Goal: Participate in discussion: Engage in conversation with other users on a specific topic

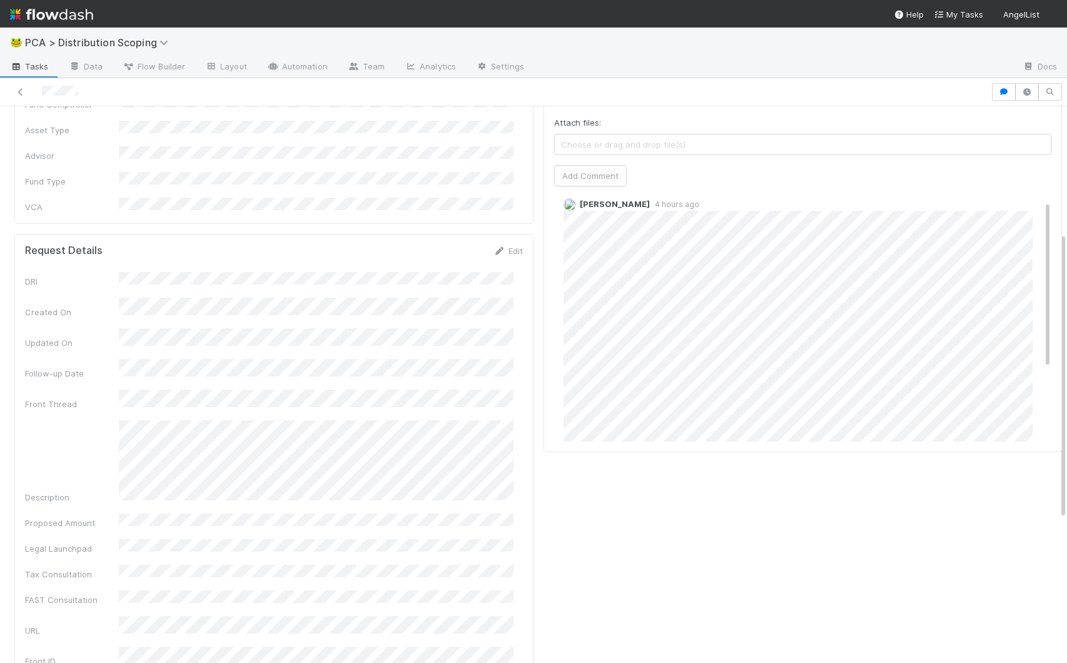
scroll to position [14, 0]
drag, startPoint x: 1028, startPoint y: 219, endPoint x: 1027, endPoint y: 228, distance: 9.4
click at [1027, 228] on div "[PERSON_NAME] 4 hours ago" at bounding box center [807, 363] width 507 height 350
click at [779, 482] on div "Front Conversations Re: Selling Optimism? 12 days 13 tags Comments Attach files…" at bounding box center [803, 449] width 529 height 1105
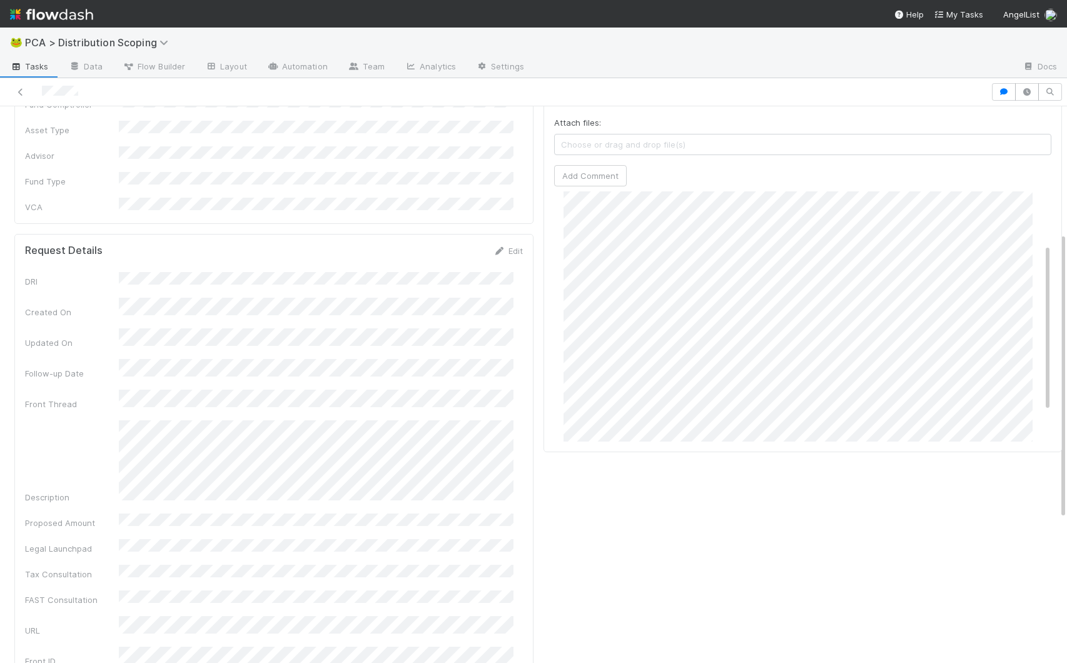
drag, startPoint x: 1030, startPoint y: 224, endPoint x: 1031, endPoint y: 276, distance: 52.6
click at [1031, 276] on div "[PERSON_NAME] 4 hours ago" at bounding box center [807, 298] width 507 height 350
drag, startPoint x: 1029, startPoint y: 253, endPoint x: 1030, endPoint y: 302, distance: 49.4
click at [1030, 302] on div "[PERSON_NAME] 4 hours ago" at bounding box center [807, 303] width 507 height 350
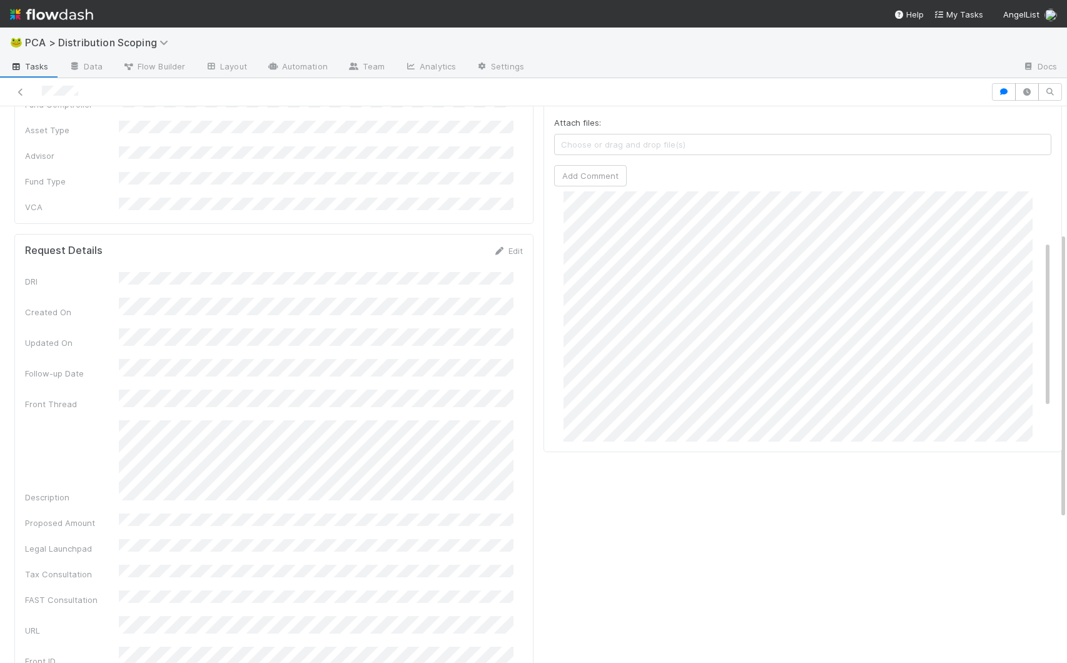
click at [1030, 296] on div "[PERSON_NAME] 4 hours ago" at bounding box center [807, 303] width 507 height 350
drag, startPoint x: 1027, startPoint y: 327, endPoint x: 1028, endPoint y: 314, distance: 13.2
click at [1028, 314] on div "[PERSON_NAME] 4 hours ago" at bounding box center [807, 303] width 507 height 350
drag, startPoint x: 1028, startPoint y: 317, endPoint x: 1029, endPoint y: 301, distance: 15.7
click at [1029, 301] on div "[PERSON_NAME] 4 hours ago" at bounding box center [807, 326] width 507 height 350
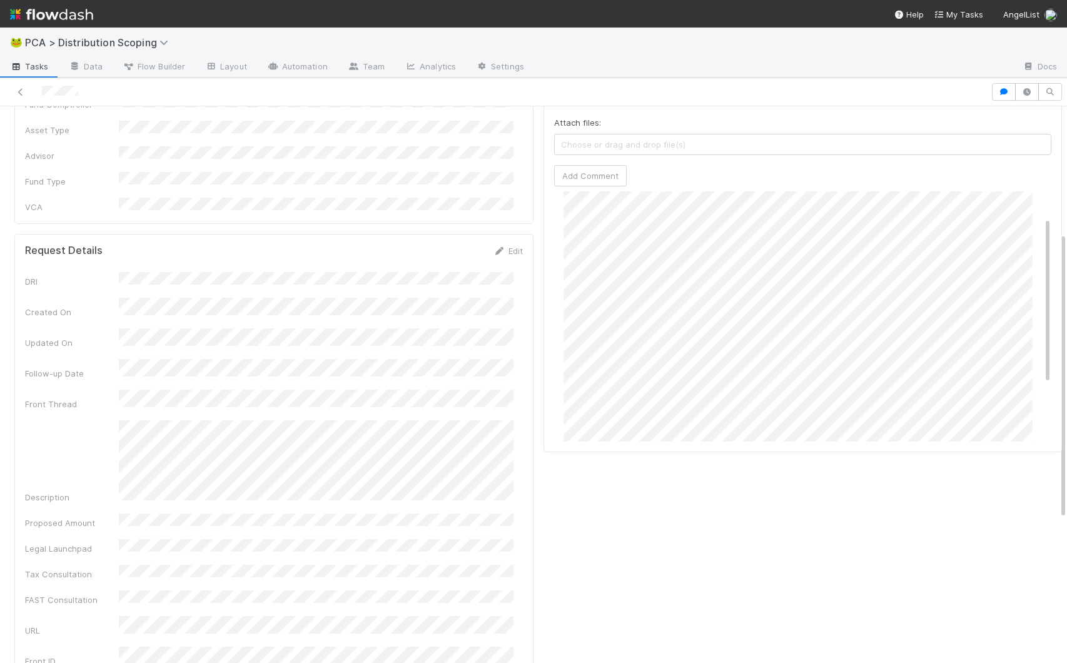
scroll to position [36, 0]
click at [1014, 292] on div "[PERSON_NAME] 4 hours ago" at bounding box center [807, 340] width 507 height 350
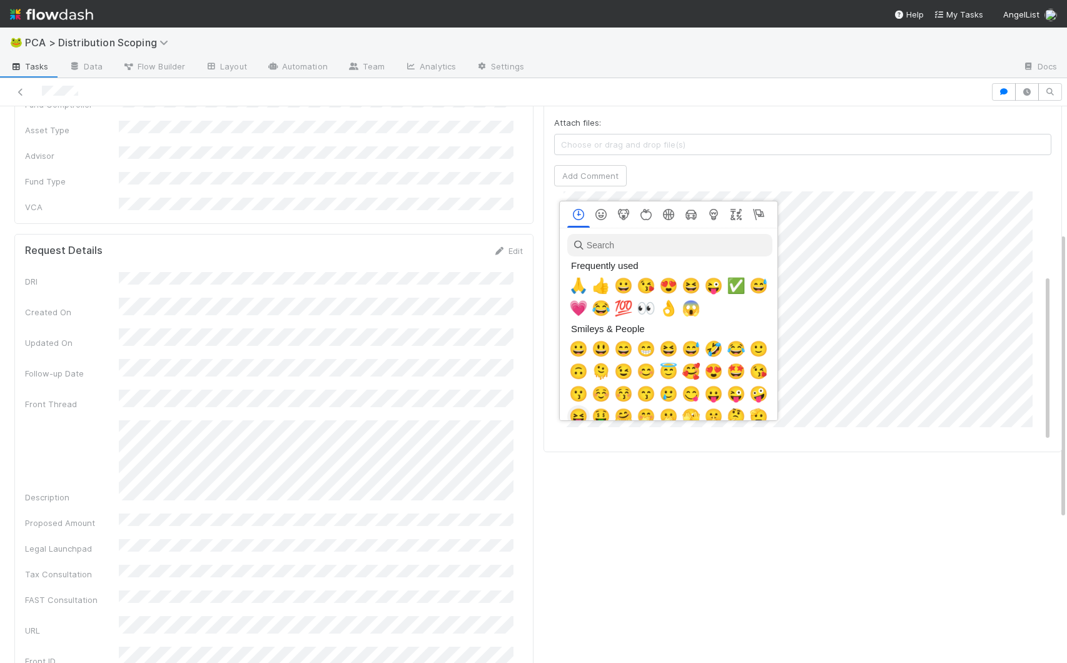
scroll to position [0, 4]
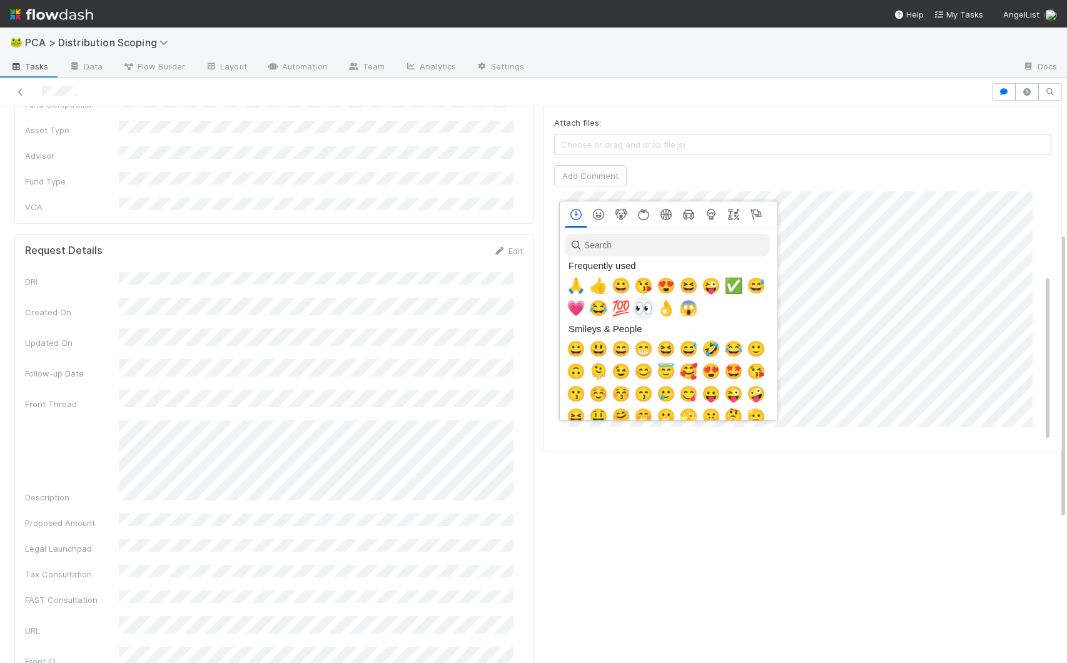
click at [643, 311] on span "👀" at bounding box center [643, 309] width 19 height 18
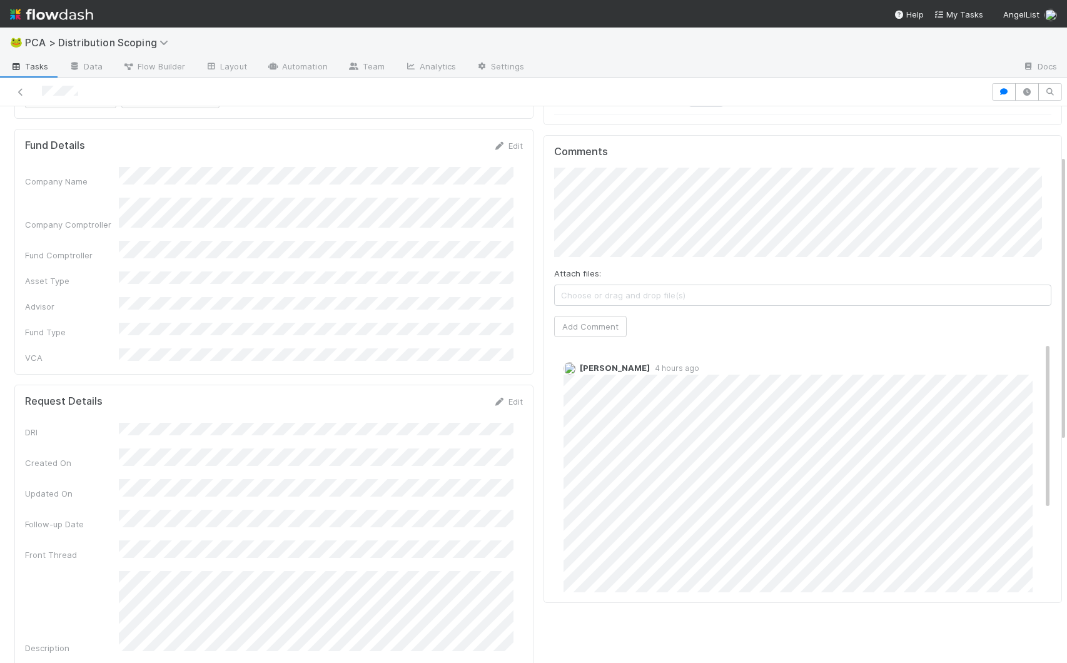
scroll to position [0, 0]
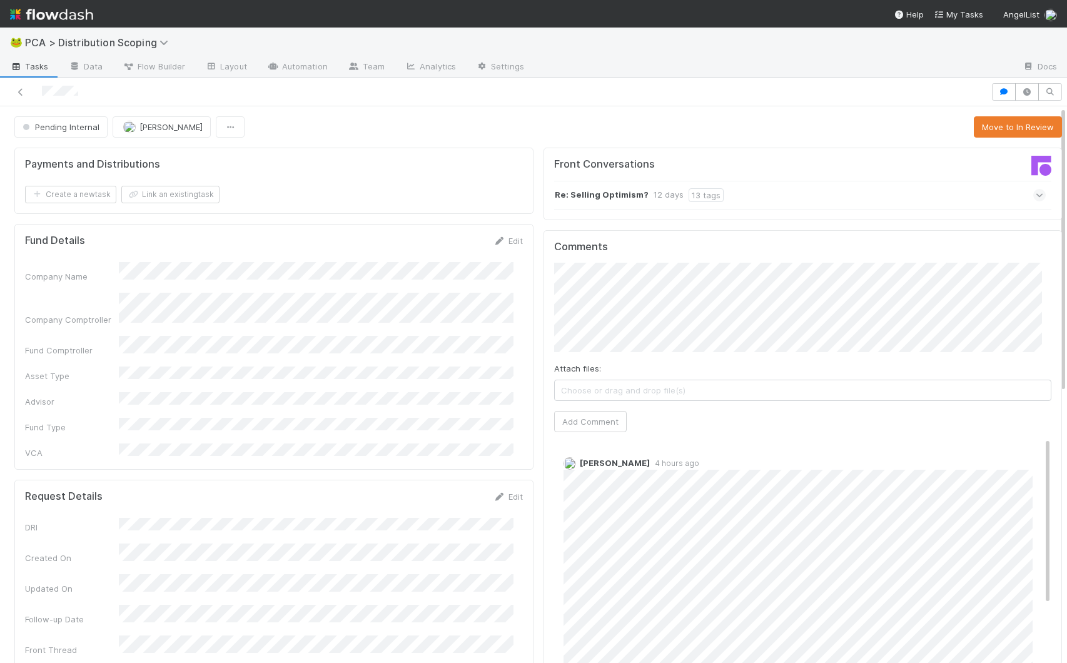
click at [654, 245] on h5 "Comments" at bounding box center [803, 247] width 498 height 13
click at [653, 250] on h5 "Comments" at bounding box center [803, 247] width 498 height 13
click at [696, 312] on span "[PERSON_NAME]" at bounding box center [712, 312] width 63 height 10
click at [593, 420] on button "Add Comment" at bounding box center [590, 421] width 73 height 21
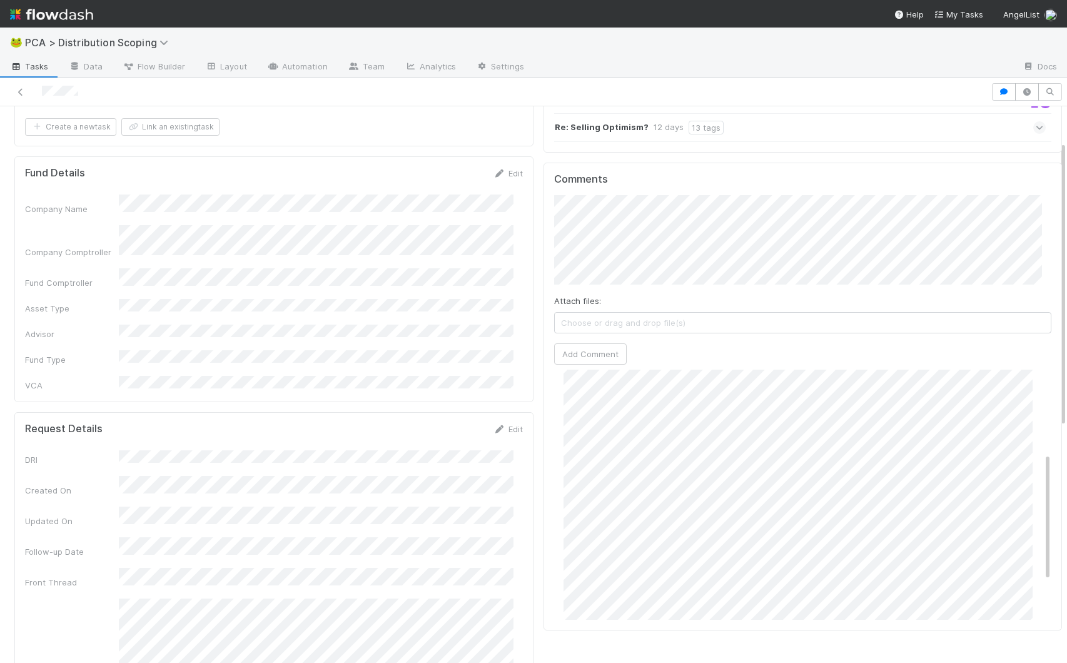
scroll to position [169, 0]
drag, startPoint x: 1028, startPoint y: 418, endPoint x: 1026, endPoint y: 505, distance: 86.3
click at [1026, 505] on div "[PERSON_NAME] just now Edit Delete [PERSON_NAME] 4 hours ago" at bounding box center [807, 446] width 507 height 490
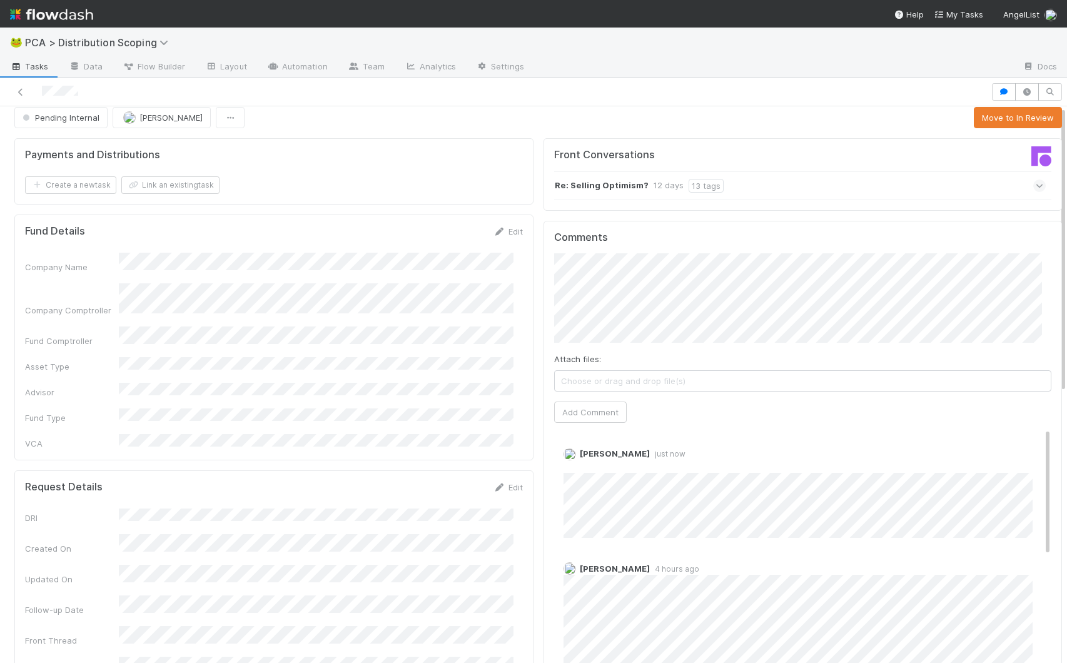
scroll to position [0, 0]
